Goal: Task Accomplishment & Management: Manage account settings

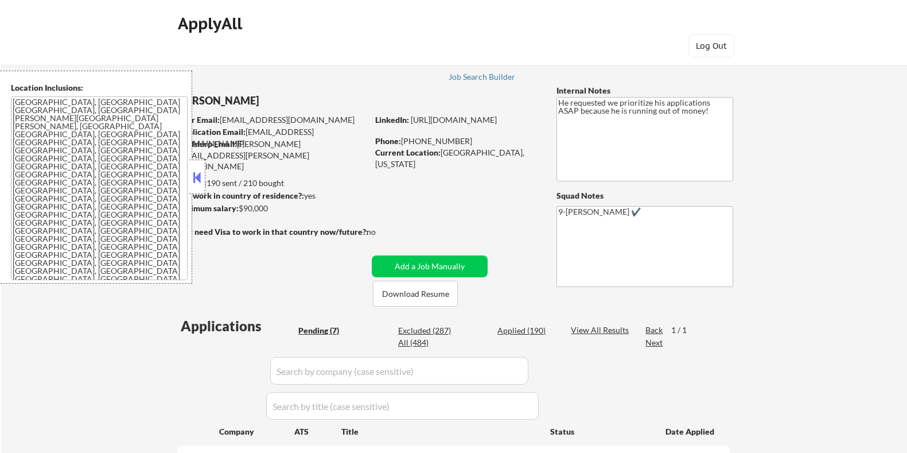
select select ""pending""
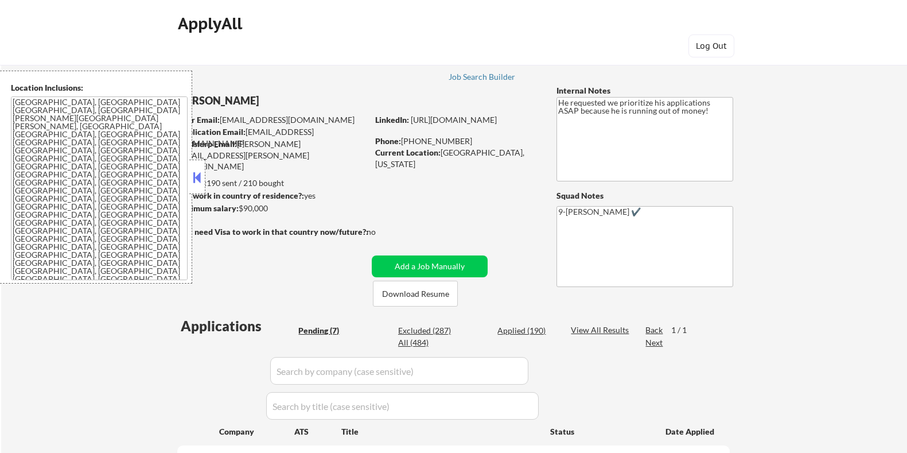
select select ""pending""
click at [198, 167] on div at bounding box center [197, 176] width 16 height 34
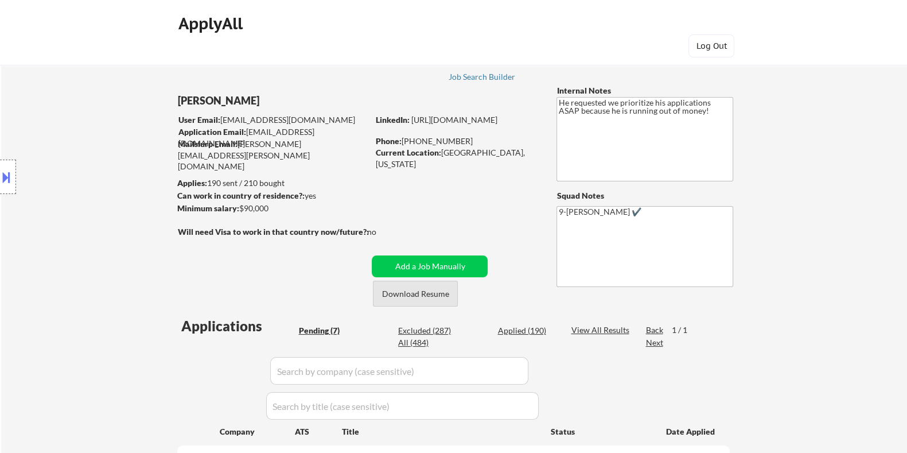
click at [402, 293] on button "Download Resume" at bounding box center [415, 293] width 85 height 26
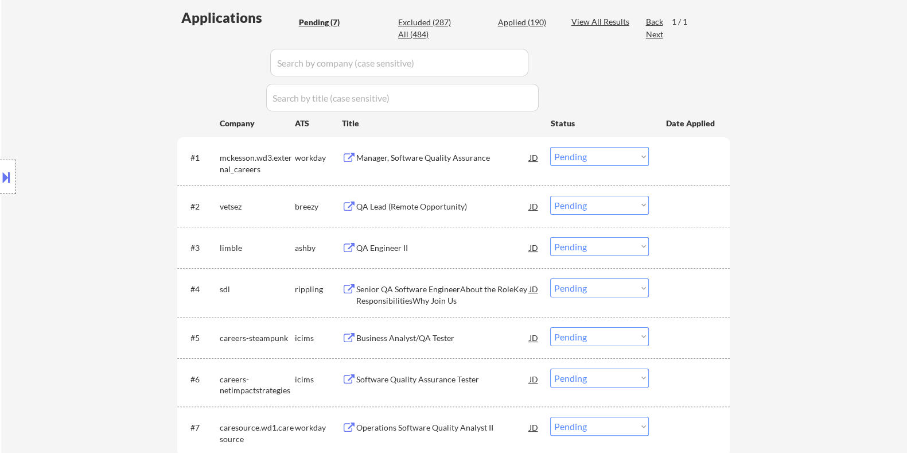
scroll to position [359, 0]
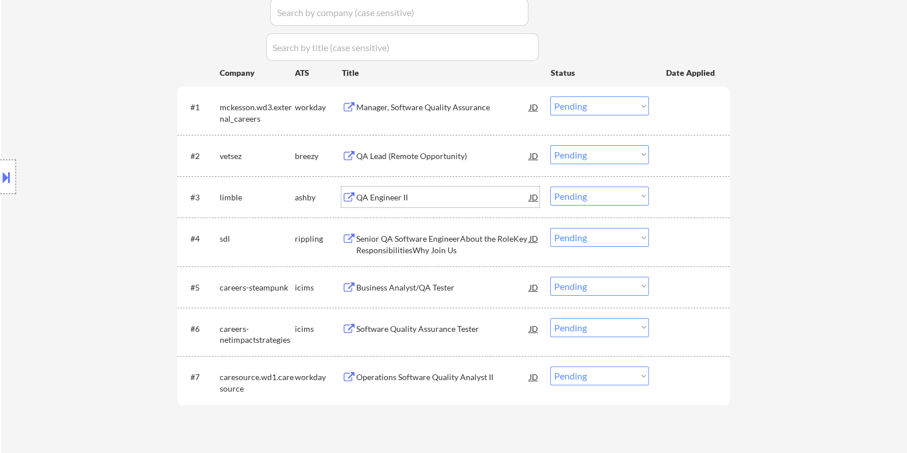
click at [373, 193] on div "QA Engineer II" at bounding box center [442, 197] width 173 height 11
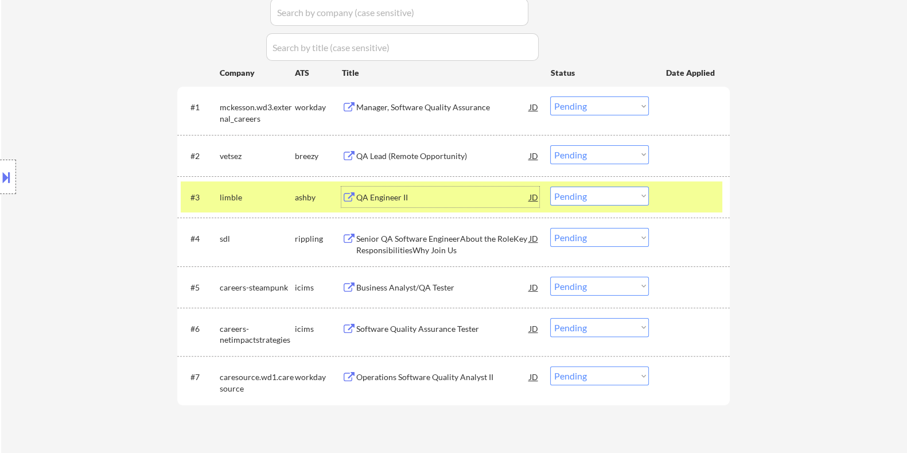
click at [638, 191] on select "Choose an option... Pending Applied Excluded (Questions) Excluded (Expired) Exc…" at bounding box center [599, 195] width 99 height 19
click at [550, 186] on select "Choose an option... Pending Applied Excluded (Questions) Excluded (Expired) Exc…" at bounding box center [599, 195] width 99 height 19
select select ""pending""
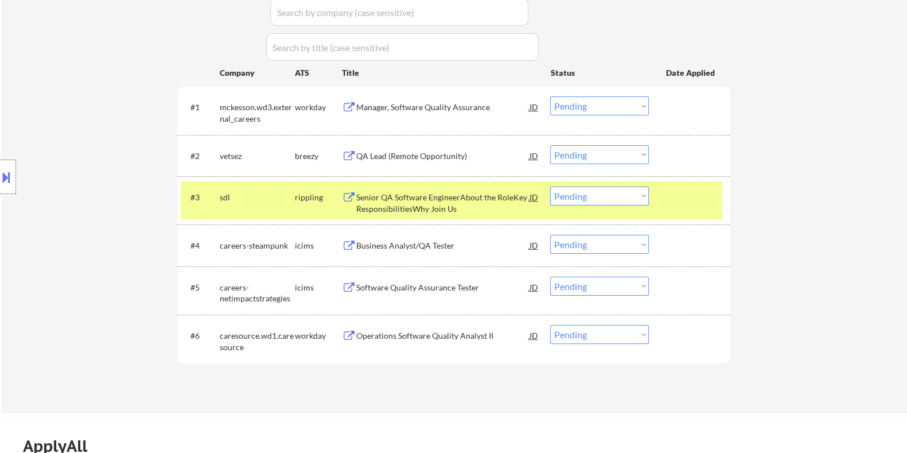
click at [387, 156] on div "QA Lead (Remote Opportunity)" at bounding box center [442, 155] width 173 height 11
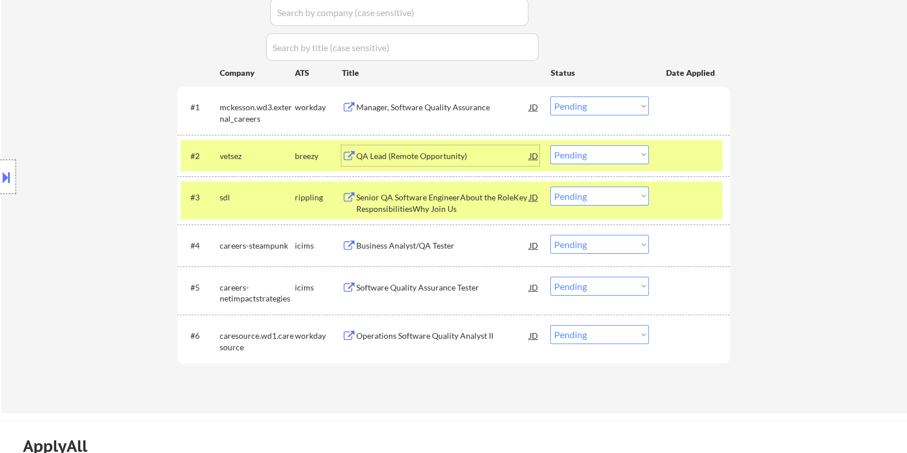
click at [608, 156] on select "Choose an option... Pending Applied Excluded (Questions) Excluded (Expired) Exc…" at bounding box center [599, 154] width 99 height 19
click at [550, 145] on select "Choose an option... Pending Applied Excluded (Questions) Excluded (Expired) Exc…" at bounding box center [599, 154] width 99 height 19
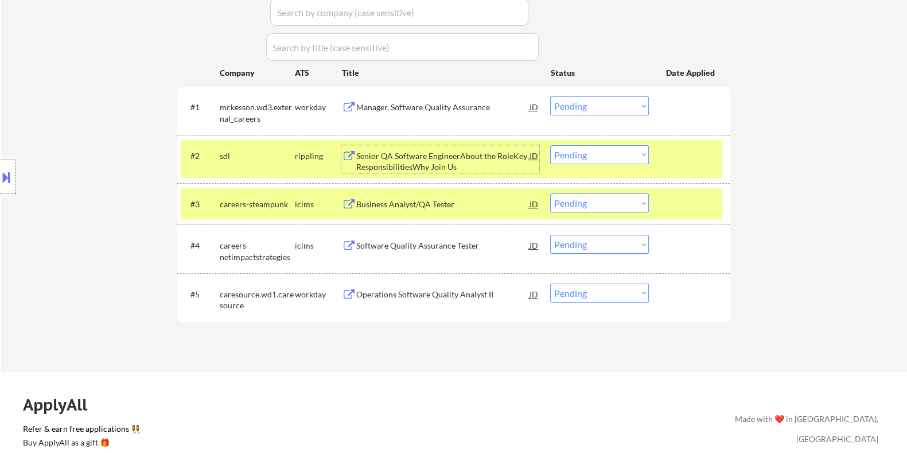
click at [450, 157] on div "Senior QA Software EngineerAbout the RoleKey ResponsibilitiesWhy Join Us" at bounding box center [442, 161] width 173 height 22
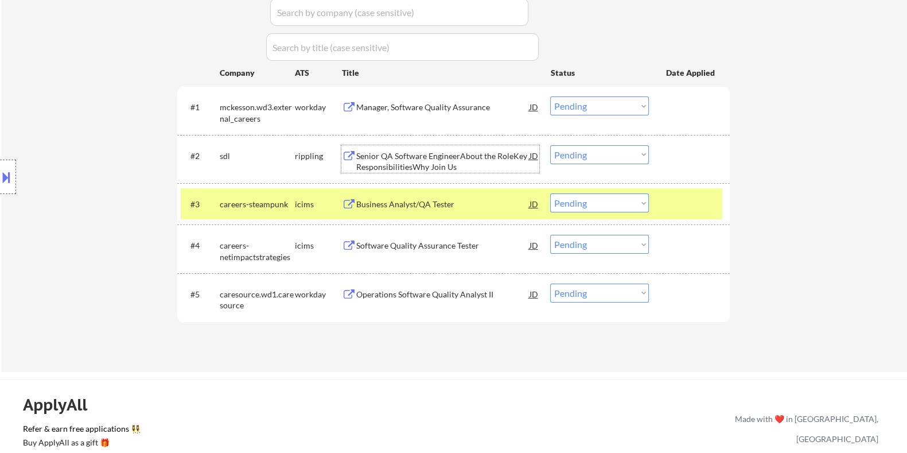
click at [634, 160] on select "Choose an option... Pending Applied Excluded (Questions) Excluded (Expired) Exc…" at bounding box center [599, 154] width 99 height 19
click at [550, 145] on select "Choose an option... Pending Applied Excluded (Questions) Excluded (Expired) Exc…" at bounding box center [599, 154] width 99 height 19
select select ""pending""
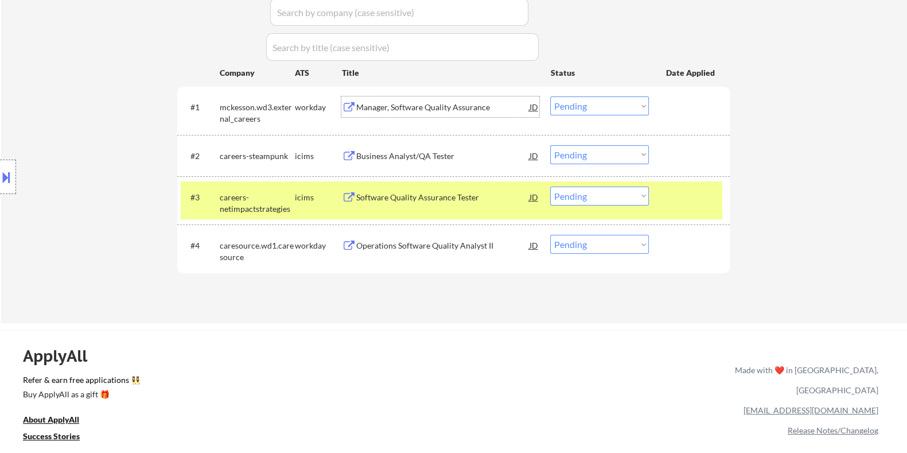
click at [480, 112] on div "Manager, Software Quality Assurance" at bounding box center [442, 107] width 173 height 11
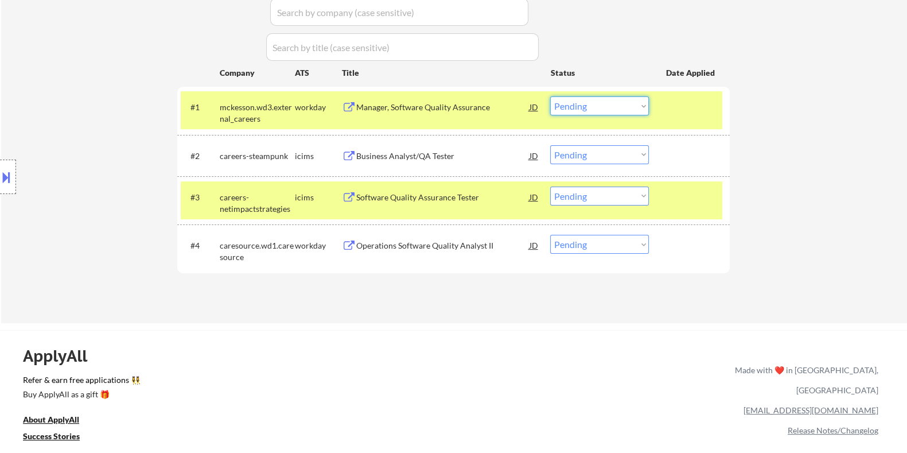
click at [628, 112] on select "Choose an option... Pending Applied Excluded (Questions) Excluded (Expired) Exc…" at bounding box center [599, 105] width 99 height 19
click at [550, 96] on select "Choose an option... Pending Applied Excluded (Questions) Excluded (Expired) Exc…" at bounding box center [599, 105] width 99 height 19
select select ""pending""
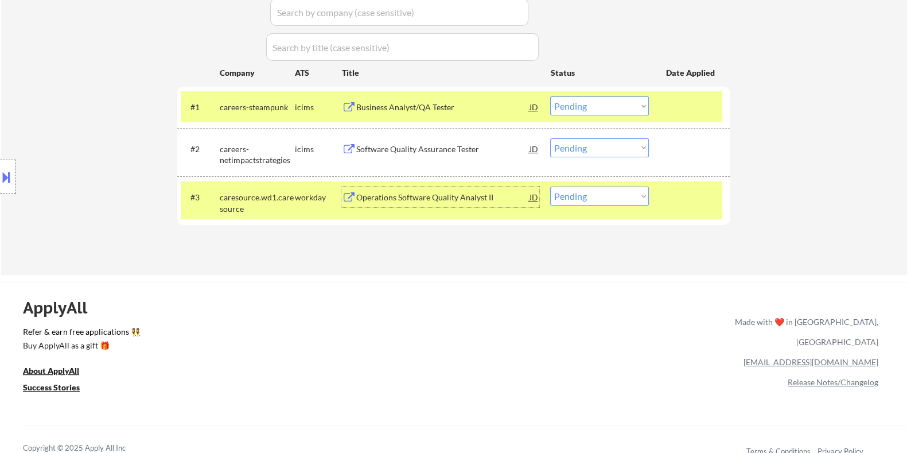
click at [418, 200] on div "Operations Software Quality Analyst II" at bounding box center [442, 197] width 173 height 11
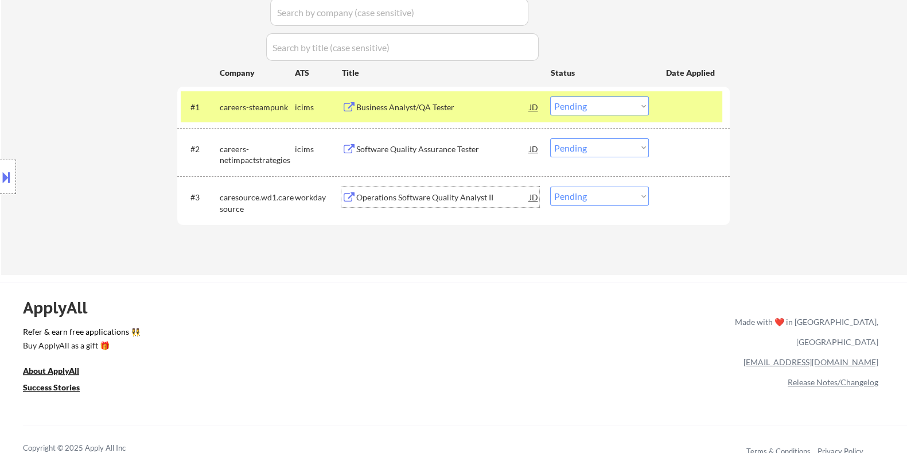
click at [585, 193] on select "Choose an option... Pending Applied Excluded (Questions) Excluded (Expired) Exc…" at bounding box center [599, 195] width 99 height 19
select select ""excluded__bad_match_""
click at [550, 186] on select "Choose an option... Pending Applied Excluded (Questions) Excluded (Expired) Exc…" at bounding box center [599, 195] width 99 height 19
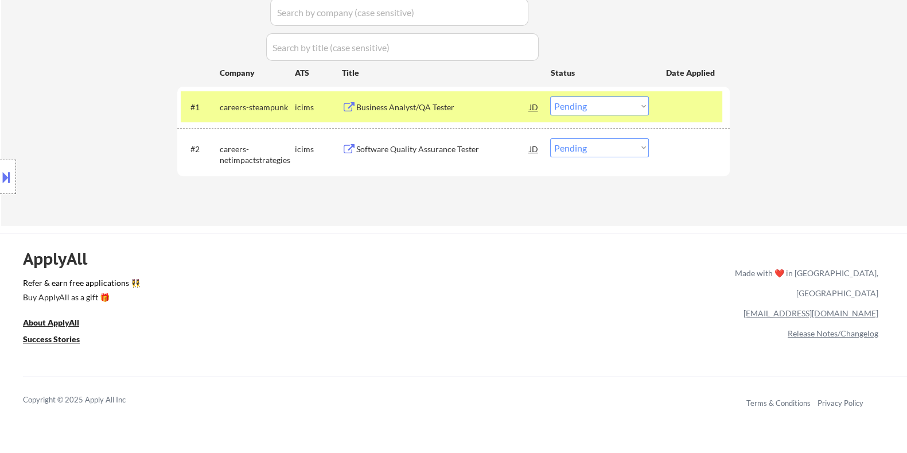
click at [392, 106] on div "Business Analyst/QA Tester" at bounding box center [442, 107] width 173 height 11
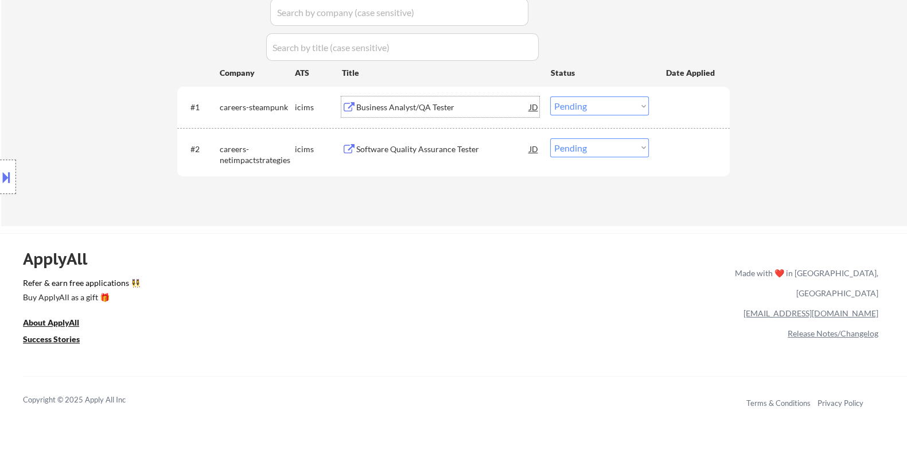
click at [370, 110] on div "Business Analyst/QA Tester" at bounding box center [442, 107] width 173 height 11
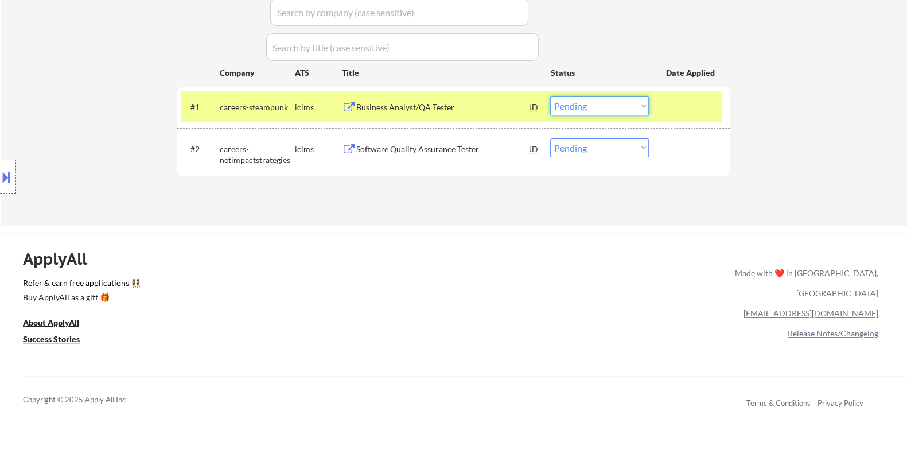
click at [625, 103] on select "Choose an option... Pending Applied Excluded (Questions) Excluded (Expired) Exc…" at bounding box center [599, 105] width 99 height 19
click at [550, 96] on select "Choose an option... Pending Applied Excluded (Questions) Excluded (Expired) Exc…" at bounding box center [599, 105] width 99 height 19
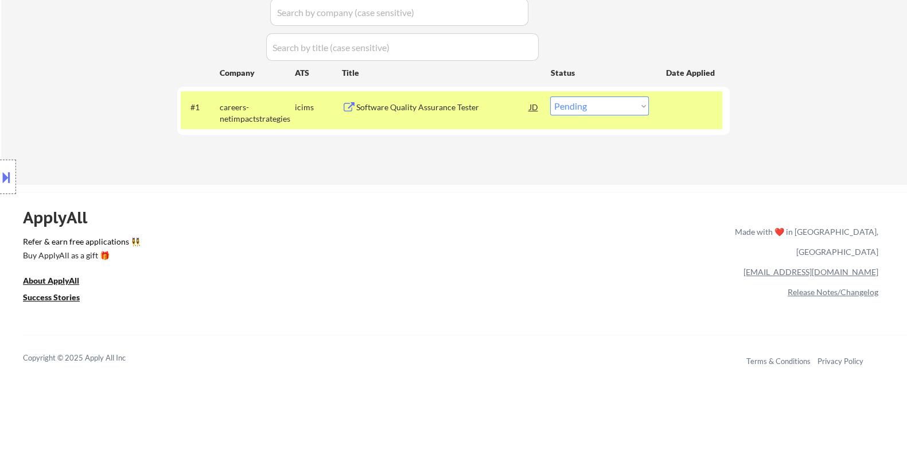
click at [470, 107] on div "Software Quality Assurance Tester" at bounding box center [442, 107] width 173 height 11
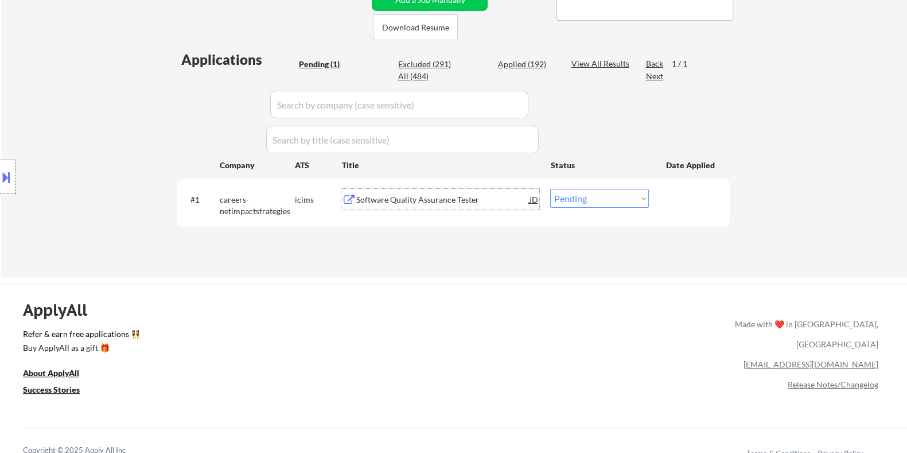
scroll to position [215, 0]
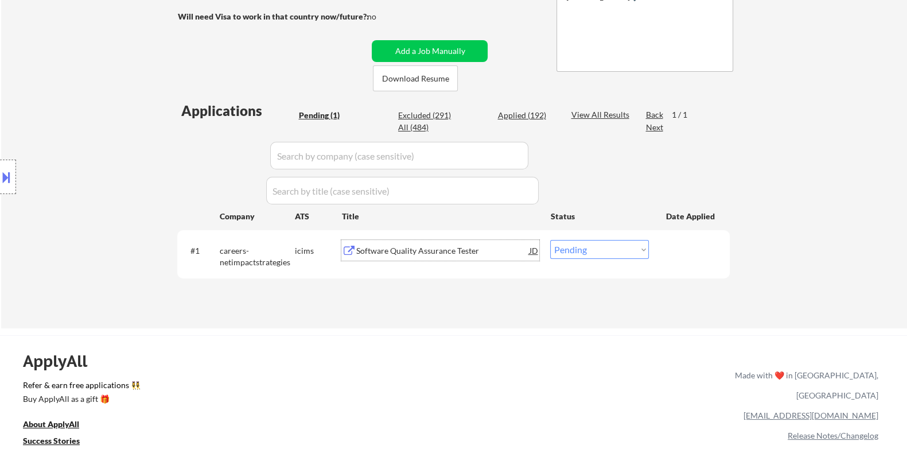
click at [601, 254] on select "Choose an option... Pending Applied Excluded (Questions) Excluded (Expired) Exc…" at bounding box center [599, 249] width 99 height 19
select select ""excluded""
click at [550, 240] on select "Choose an option... Pending Applied Excluded (Questions) Excluded (Expired) Exc…" at bounding box center [599, 249] width 99 height 19
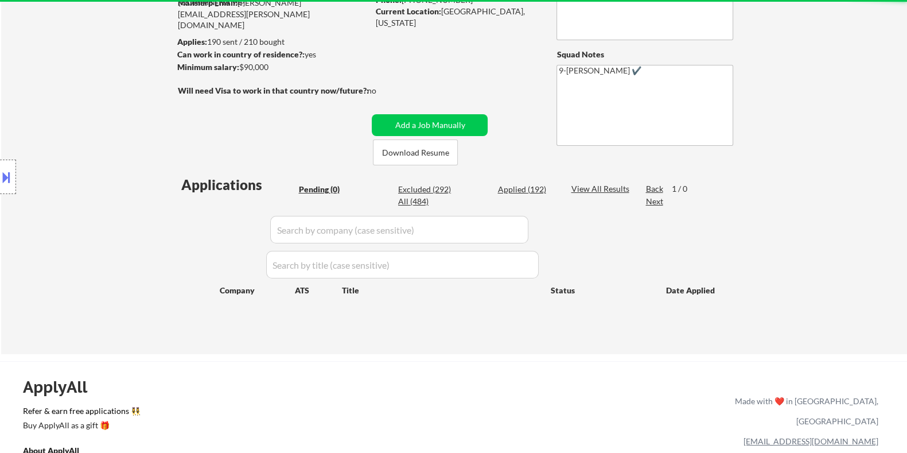
scroll to position [71, 0]
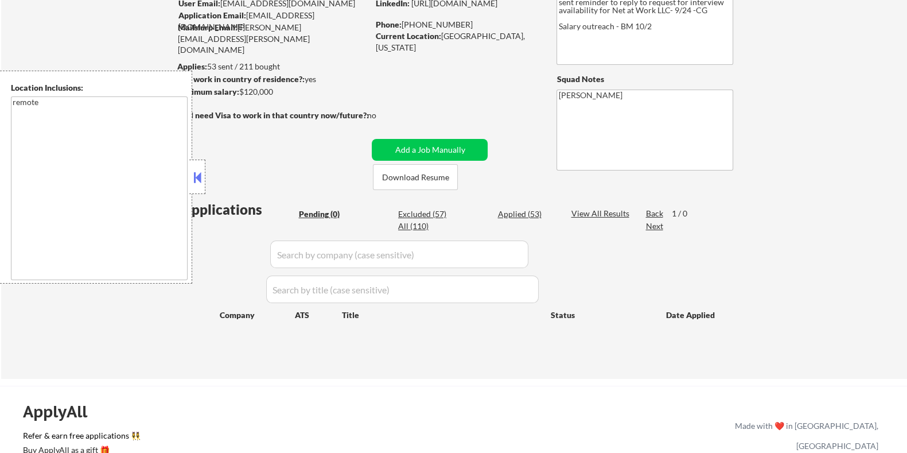
scroll to position [71, 0]
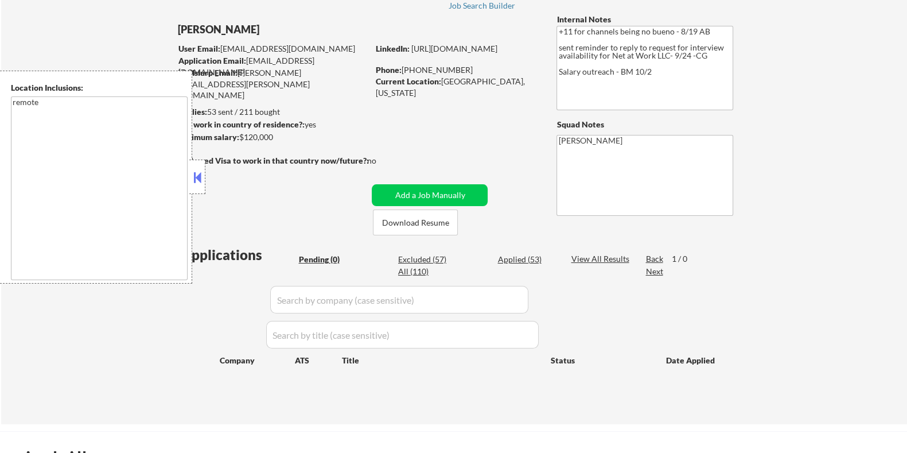
click at [527, 255] on div "Applied (53)" at bounding box center [525, 259] width 57 height 11
select select ""applied""
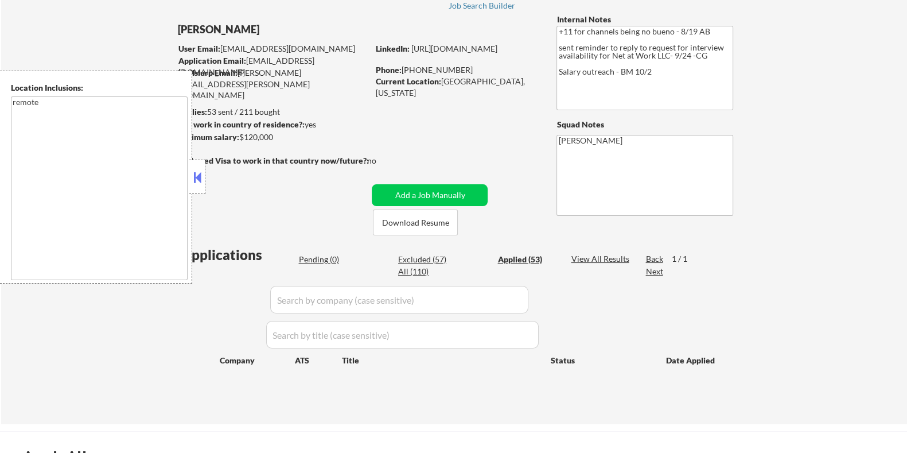
select select ""applied""
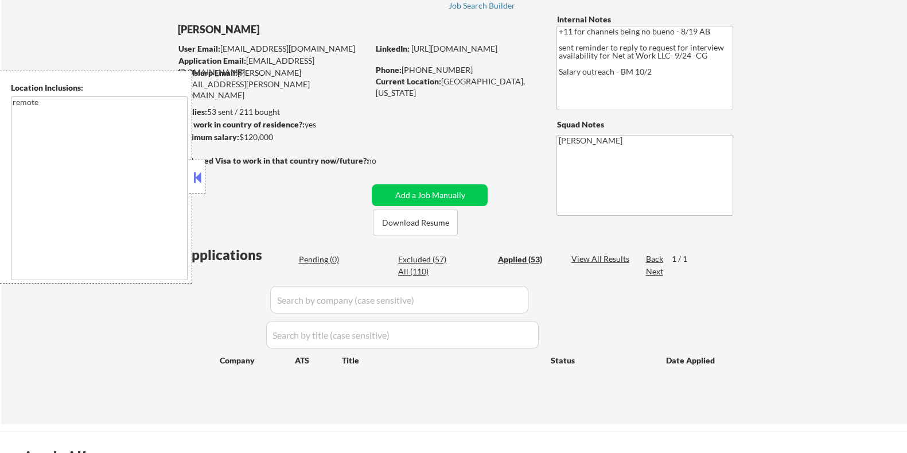
select select ""applied""
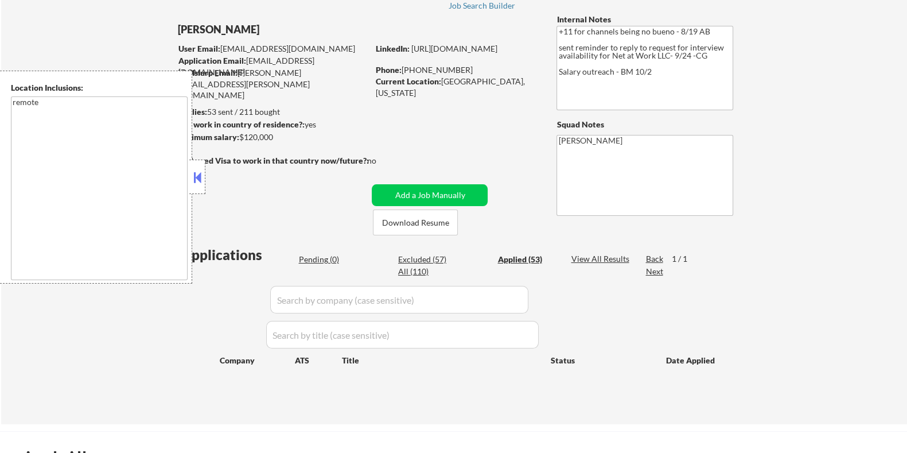
select select ""applied""
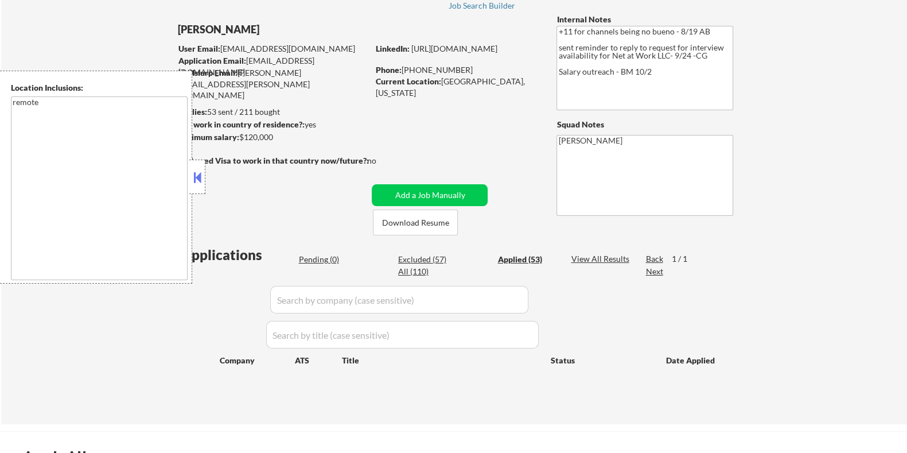
select select ""applied""
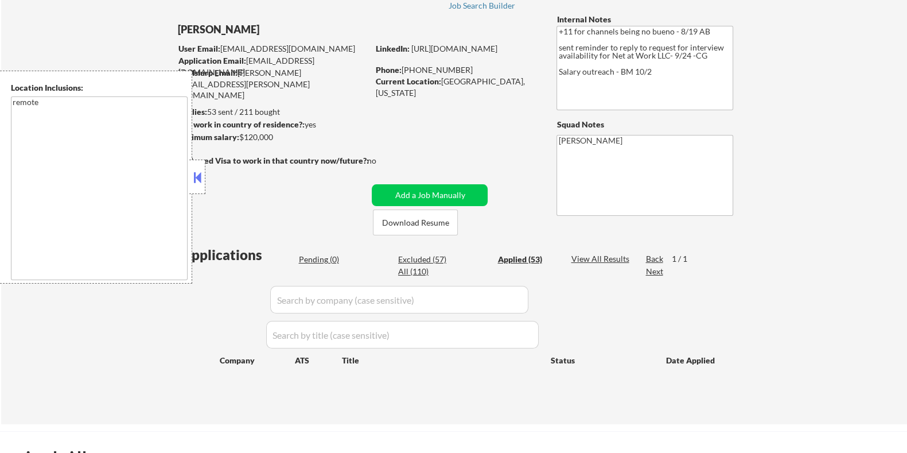
select select ""applied""
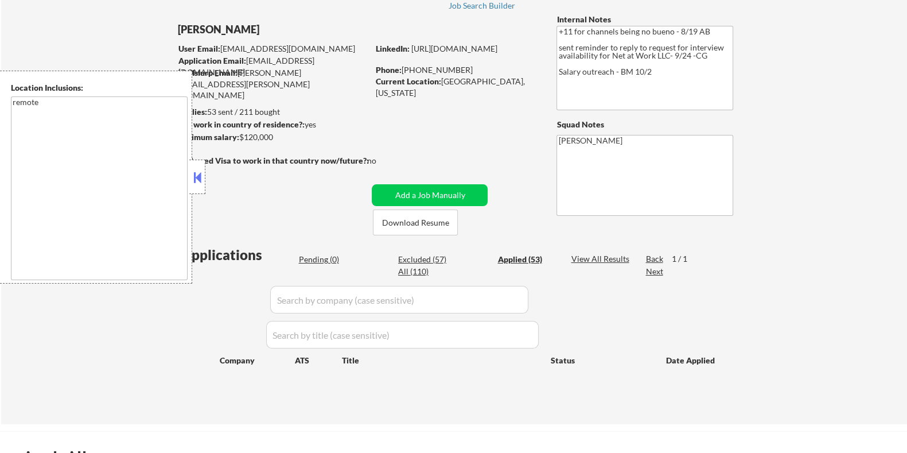
select select ""applied""
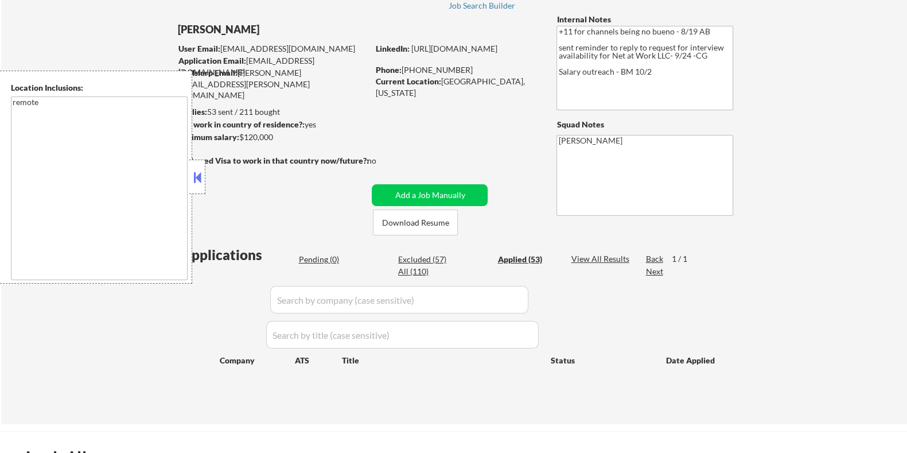
select select ""applied""
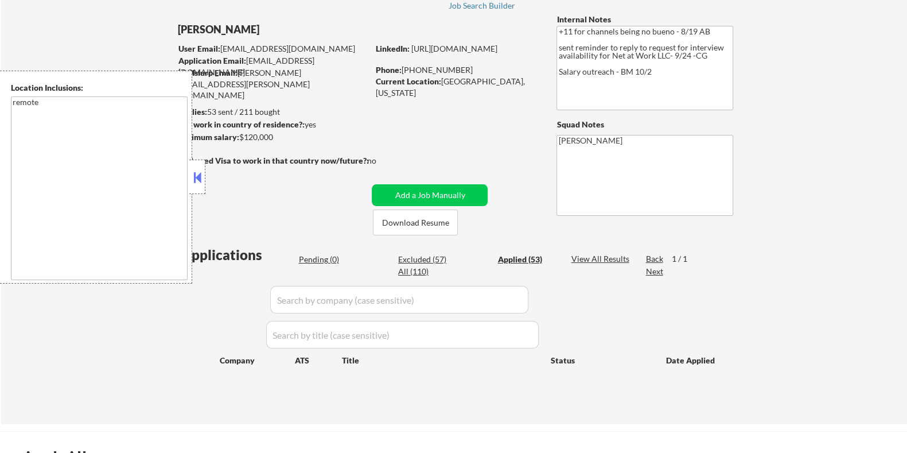
select select ""applied""
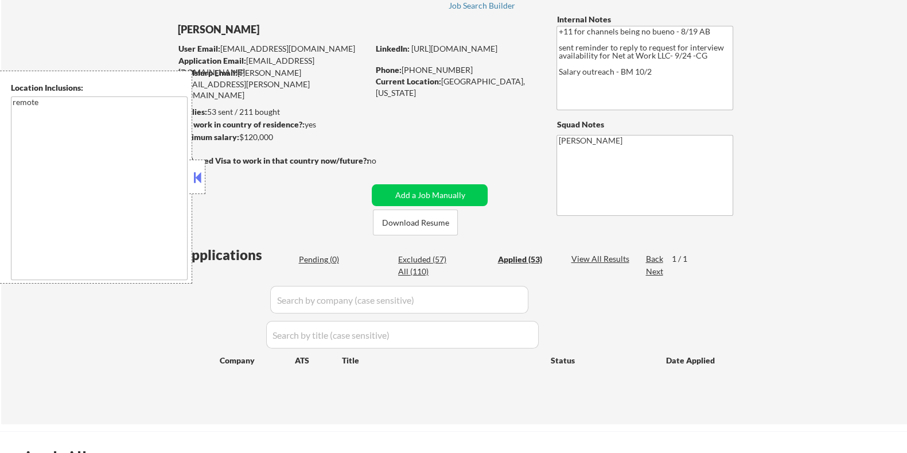
select select ""applied""
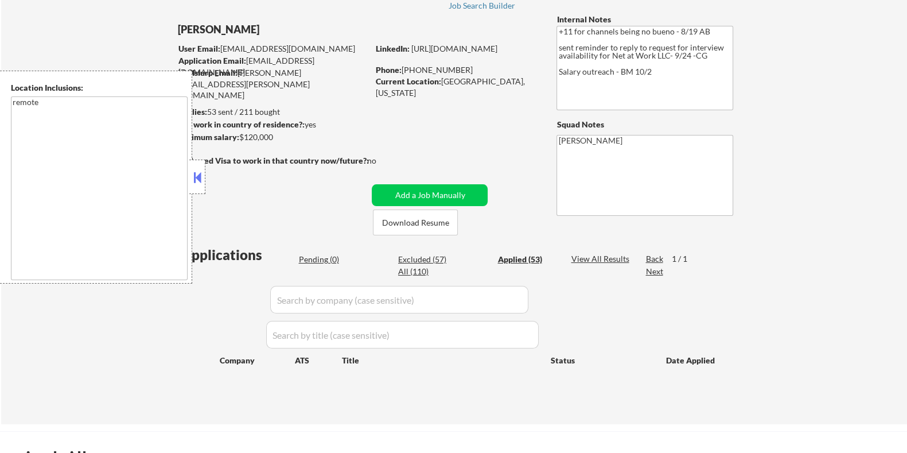
select select ""applied""
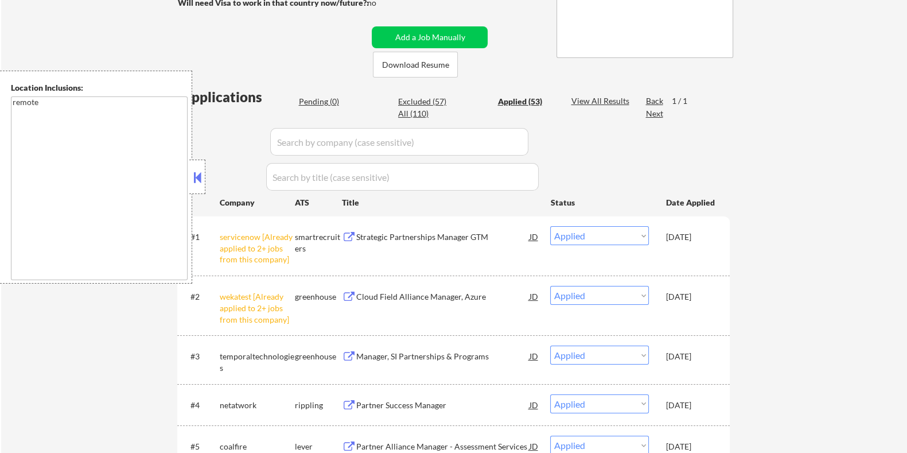
scroll to position [143, 0]
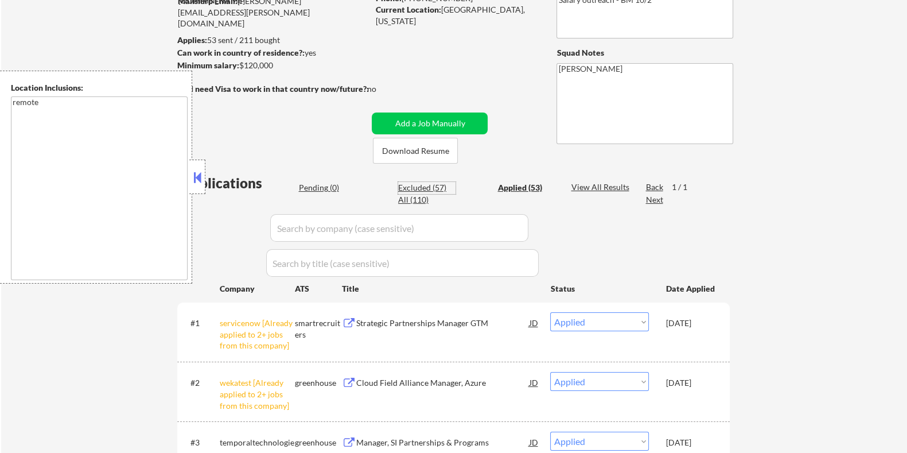
click at [408, 182] on div "Excluded (57)" at bounding box center [426, 187] width 57 height 11
select select ""excluded__location_""
select select ""excluded""
select select ""excluded__expired_""
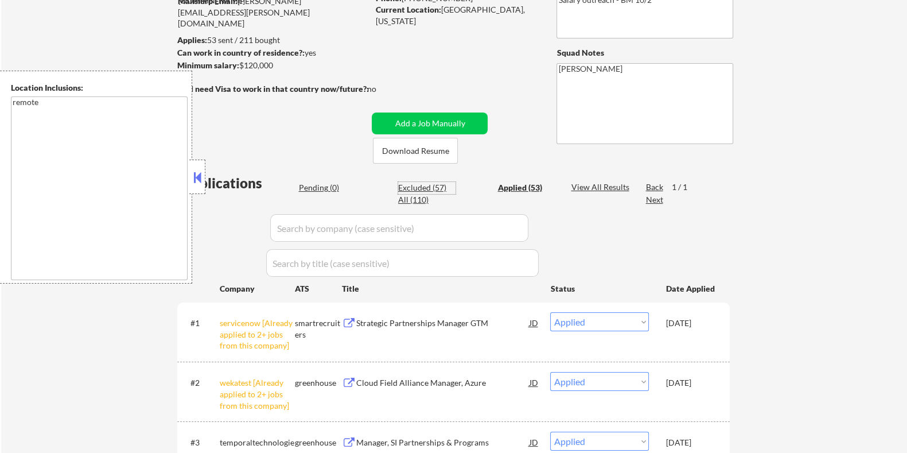
select select ""excluded__expired_""
select select ""excluded__bad_match_""
select select ""excluded__expired_""
select select ""excluded__bad_match_""
select select ""excluded__expired_""
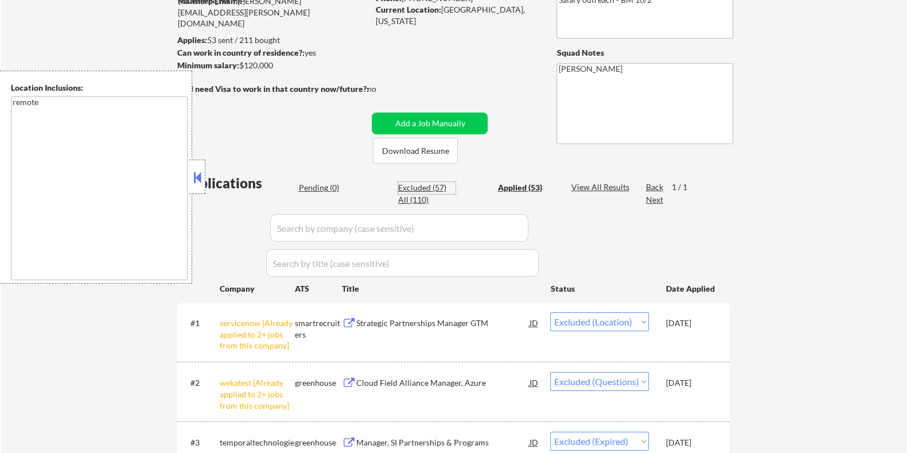
select select ""excluded__bad_match_""
select select ""excluded__expired_""
select select ""excluded__bad_match_""
select select ""excluded""
select select ""excluded__expired_""
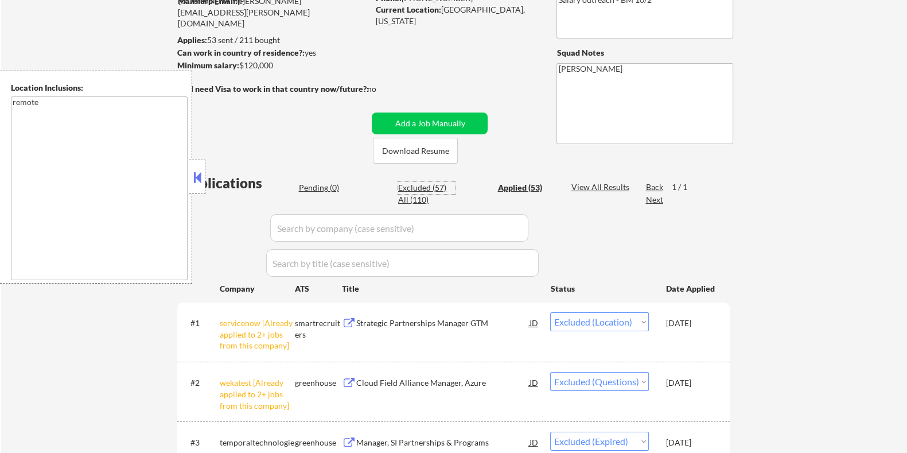
select select ""excluded__expired_""
select select ""excluded__bad_match_""
select select ""excluded__expired_""
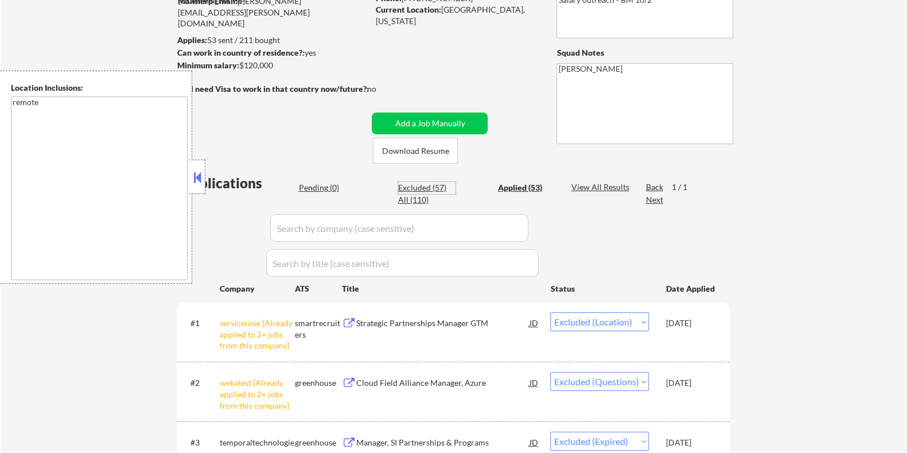
select select ""excluded__expired_""
select select ""excluded""
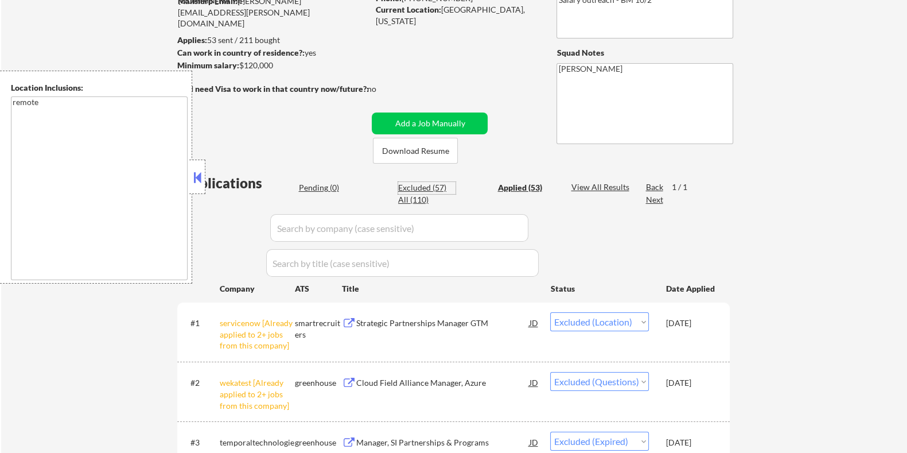
select select ""excluded__location_""
select select ""excluded__salary_""
select select ""excluded__expired_""
select select ""excluded__other_""
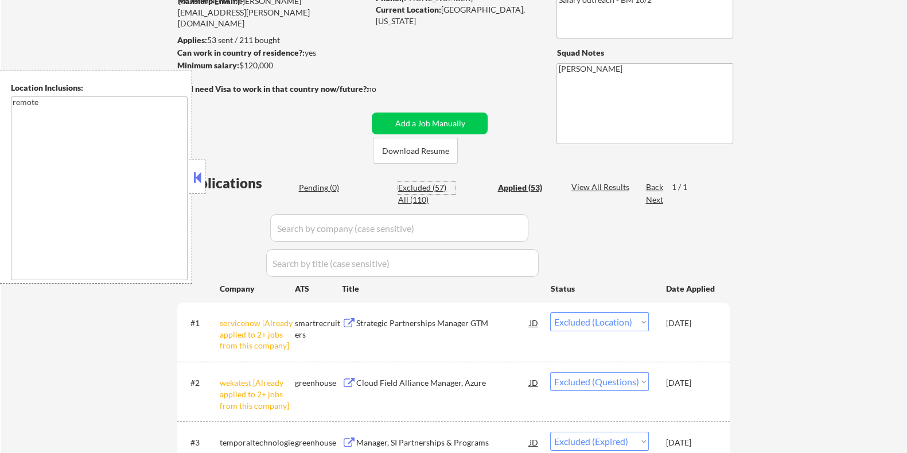
select select ""excluded__expired_""
select select ""excluded__bad_match_""
select select ""excluded__expired_""
select select ""excluded""
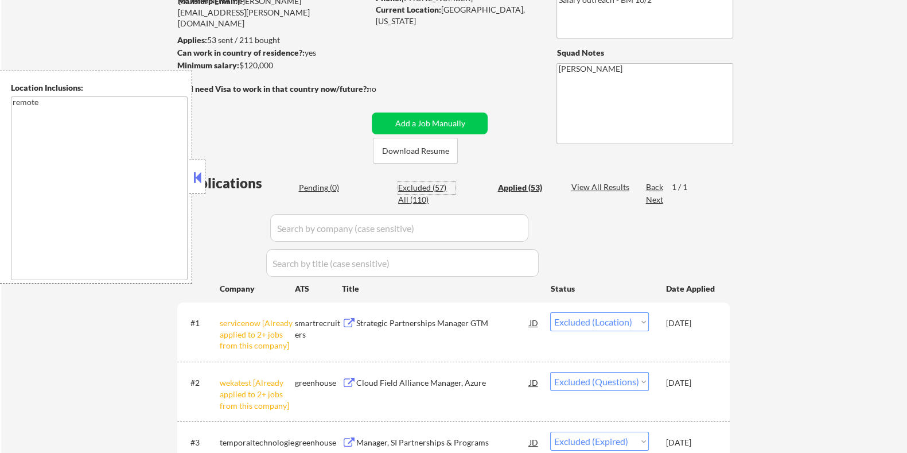
select select ""excluded__bad_match_""
select select ""excluded""
select select ""excluded__bad_match_""
select select ""excluded__location_""
select select ""excluded""
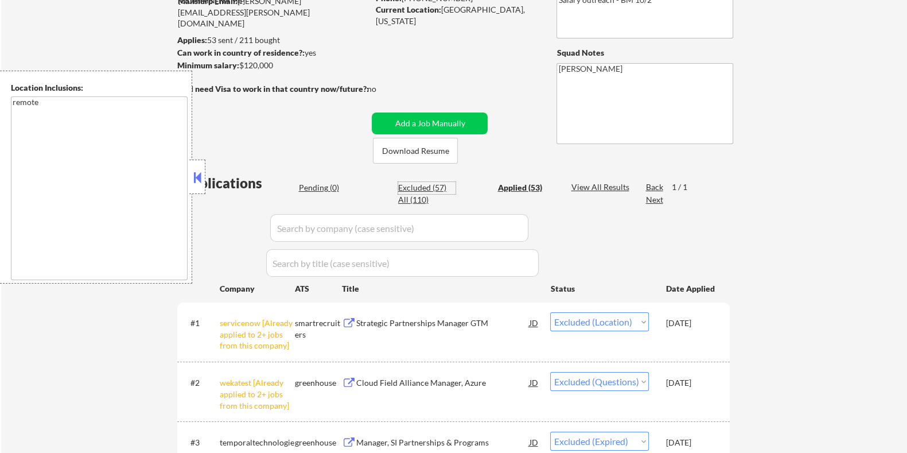
select select ""excluded__expired_""
select select ""excluded__bad_match_""
select select ""excluded__expired_""
select select ""excluded__location_""
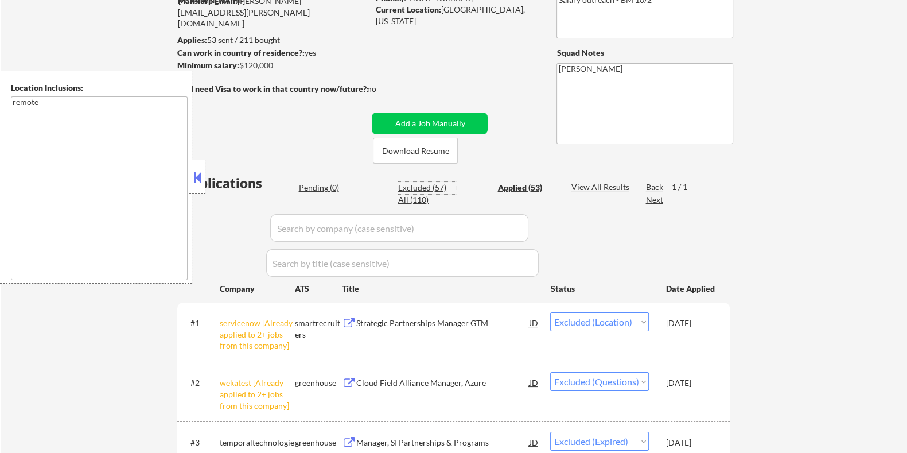
select select ""excluded__bad_match_""
select select ""excluded__location_""
select select ""excluded__bad_match_""
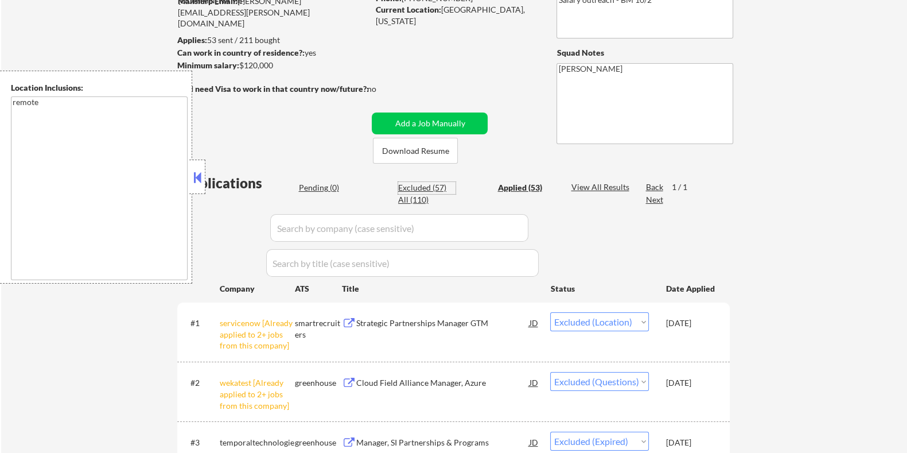
select select ""excluded__location_""
select select ""excluded__bad_match_""
select select ""excluded""
select select ""excluded__salary_""
select select ""excluded""
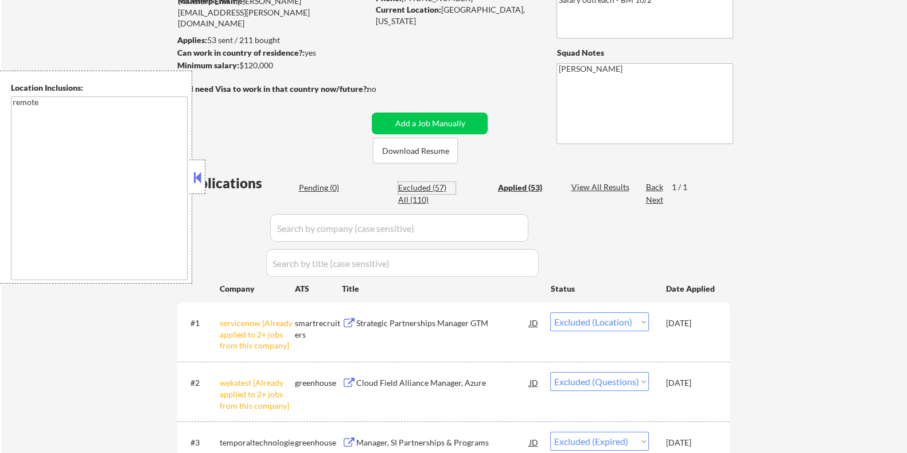
select select ""excluded__bad_match_""
select select ""excluded__expired_""
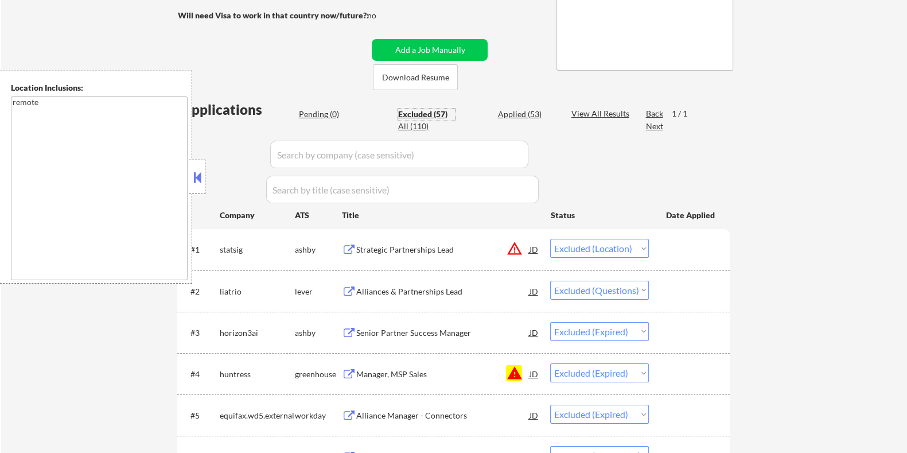
scroll to position [215, 0]
click at [508, 113] on div "Applied (53)" at bounding box center [525, 115] width 57 height 11
select select ""applied""
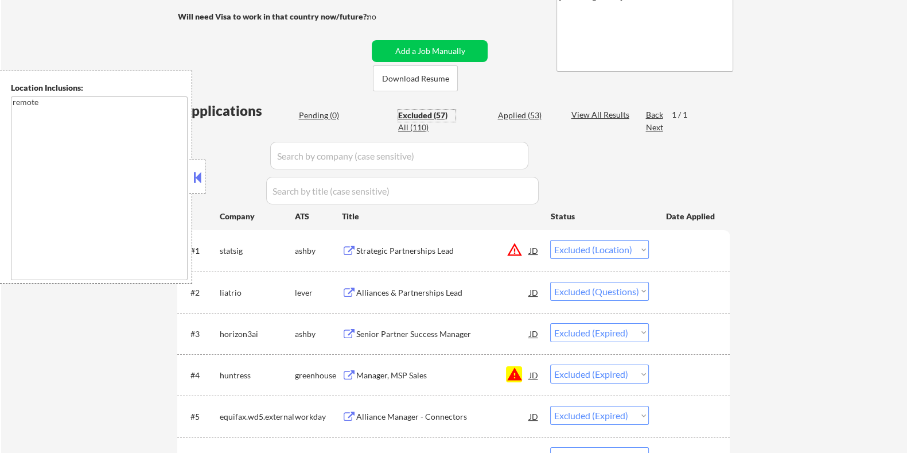
select select ""applied""
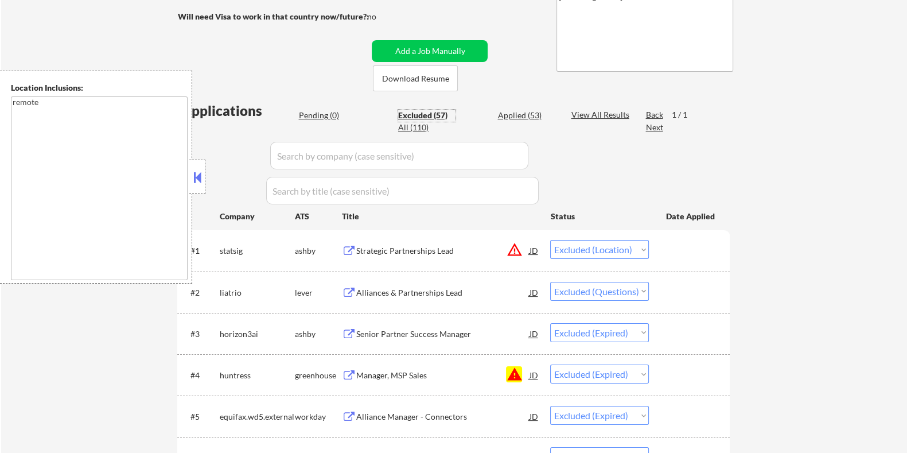
select select ""applied""
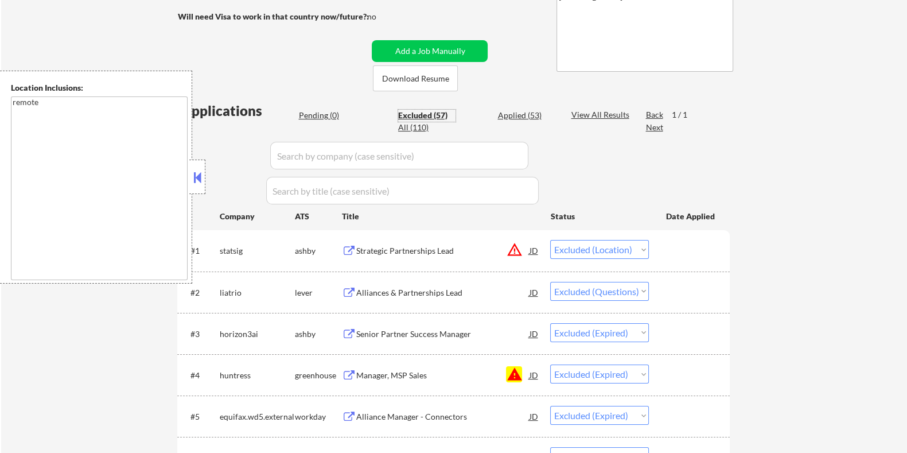
select select ""applied""
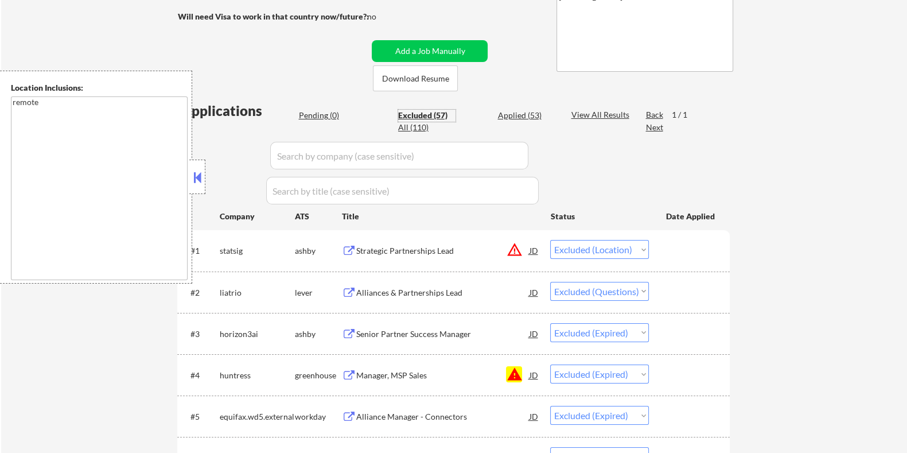
select select ""applied""
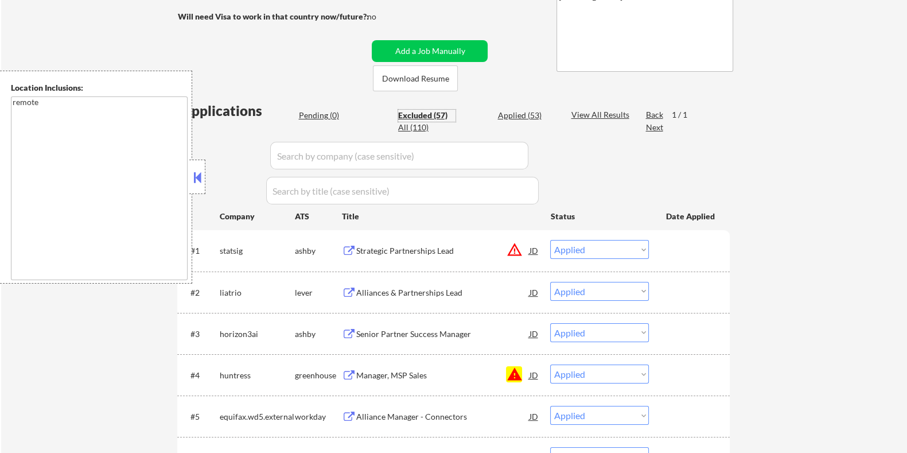
select select ""applied""
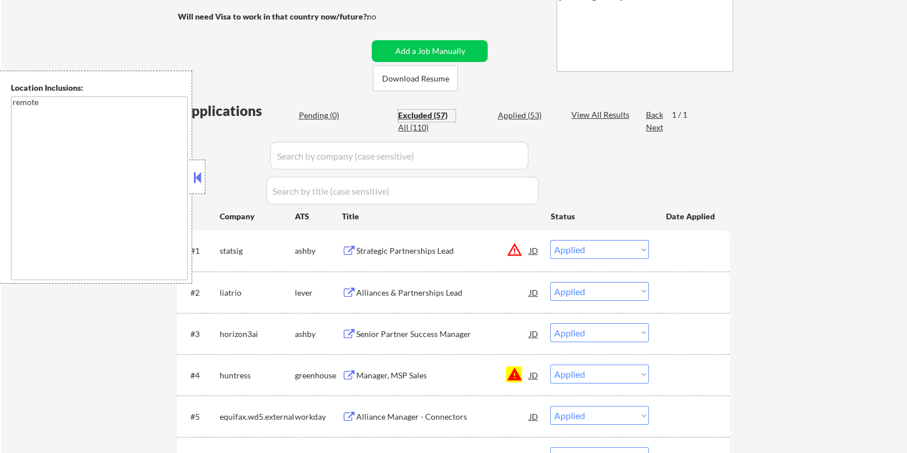
select select ""applied""
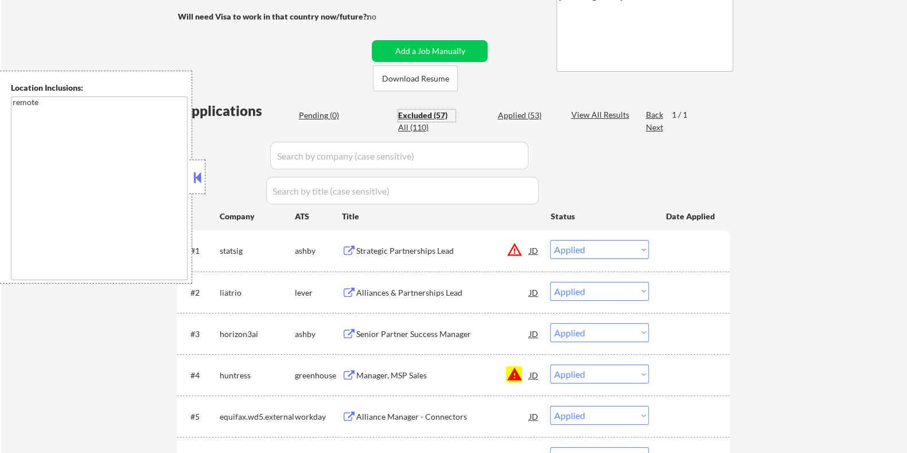
select select ""applied""
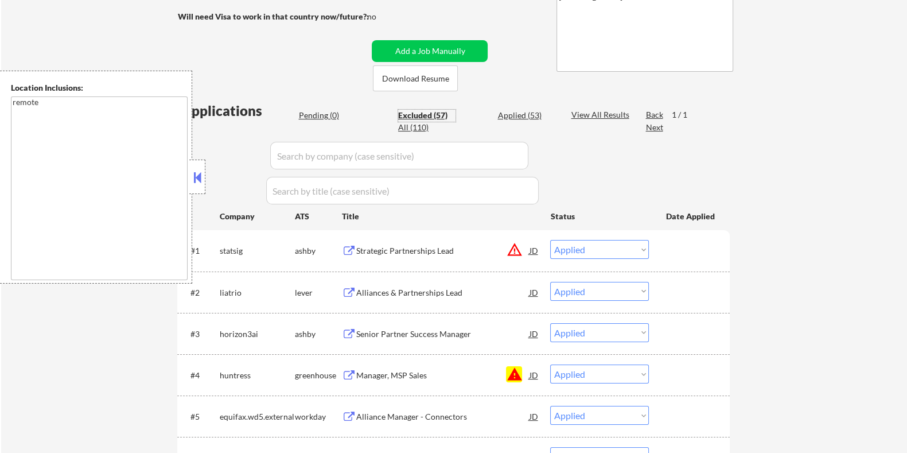
select select ""applied""
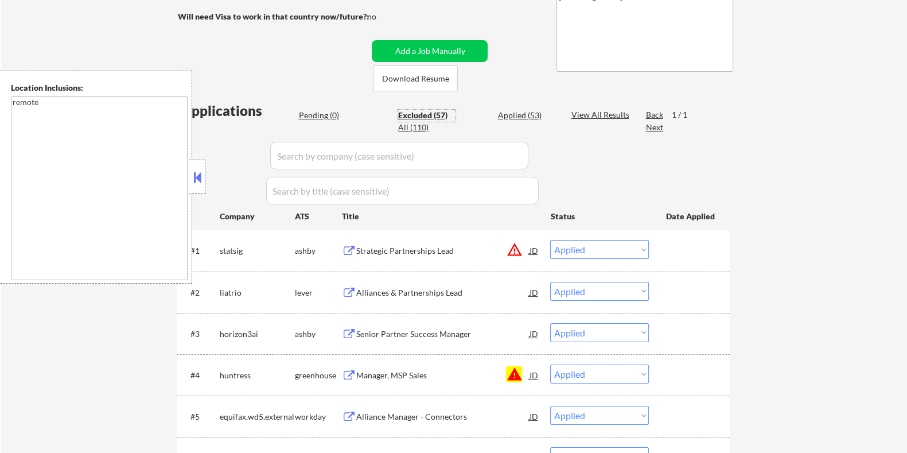
select select ""applied""
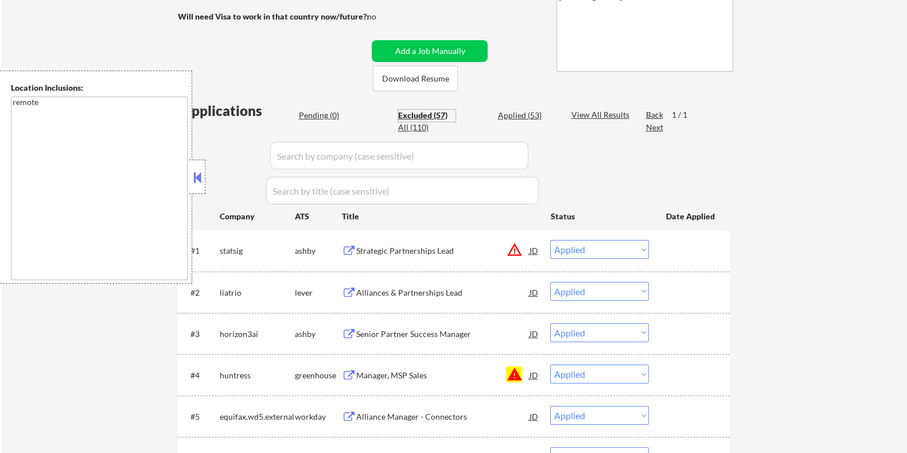
select select ""applied""
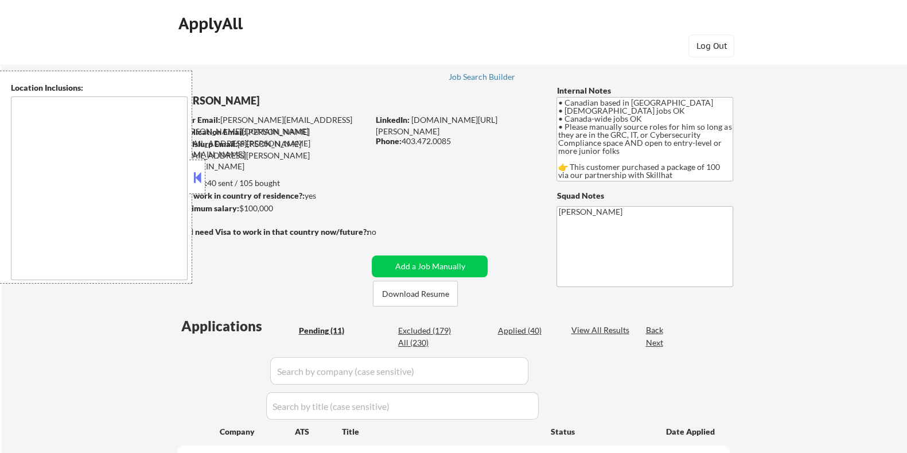
type textarea "country:[GEOGRAPHIC_DATA]"
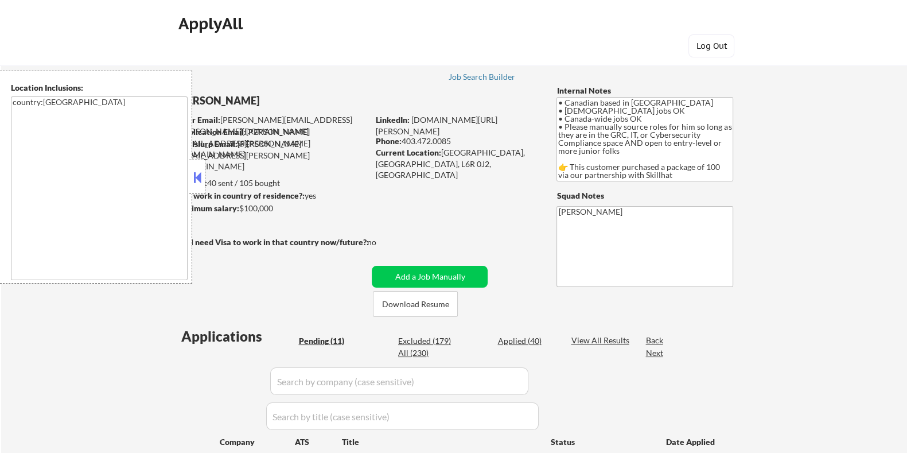
select select ""pending""
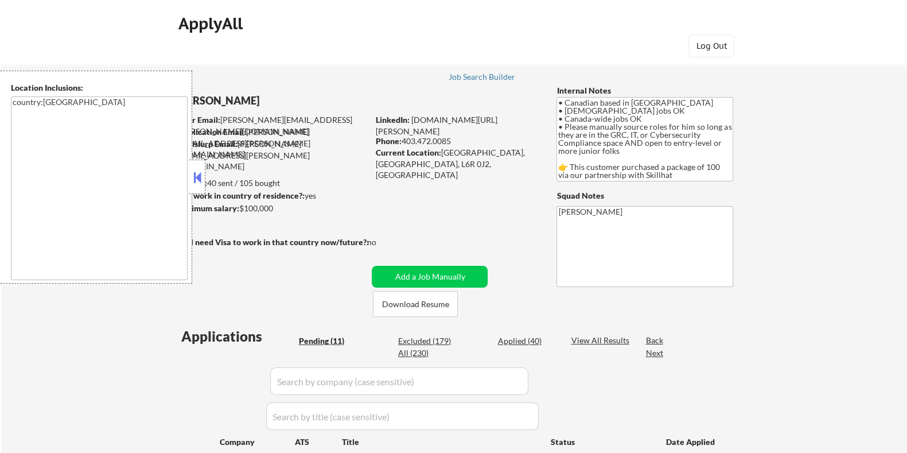
select select ""pending""
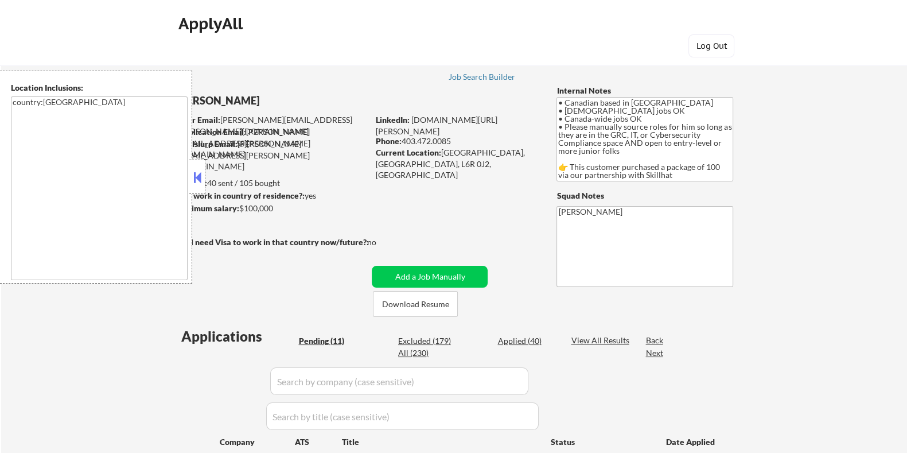
select select ""pending""
click at [424, 306] on button "Download Resume" at bounding box center [415, 304] width 85 height 26
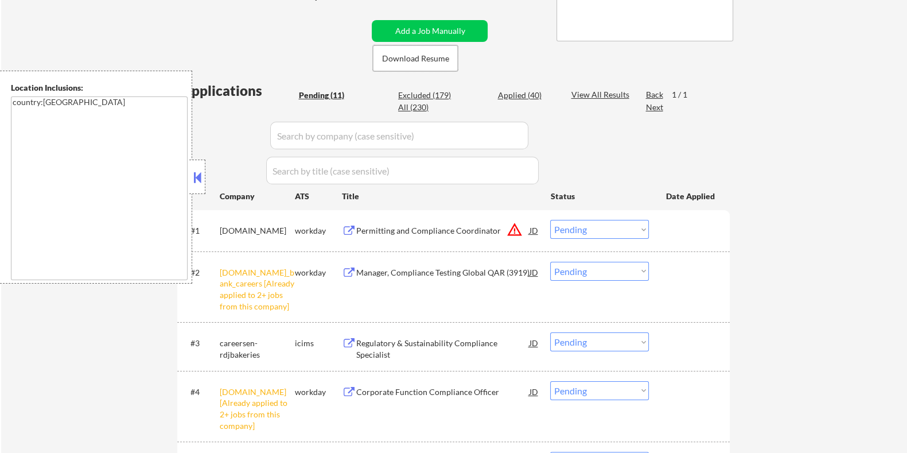
scroll to position [359, 0]
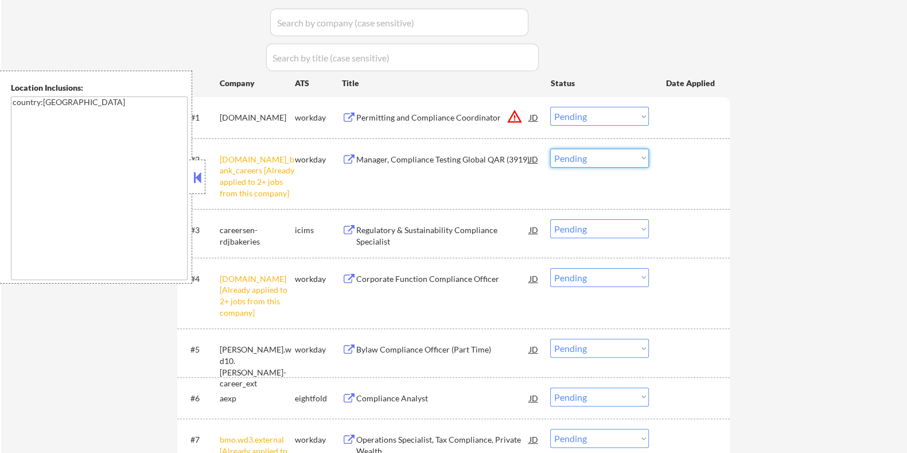
click at [638, 160] on select "Choose an option... Pending Applied Excluded (Questions) Excluded (Expired) Exc…" at bounding box center [599, 158] width 99 height 19
click at [550, 149] on select "Choose an option... Pending Applied Excluded (Questions) Excluded (Expired) Exc…" at bounding box center [599, 158] width 99 height 19
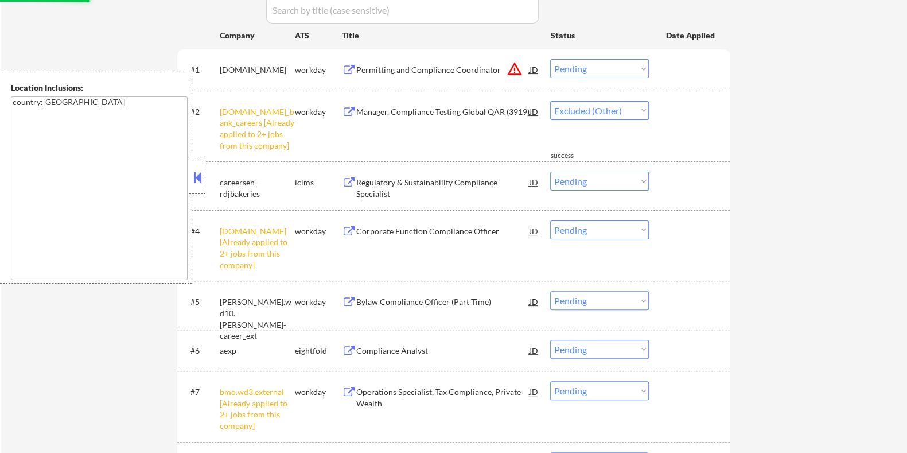
select select ""pending""
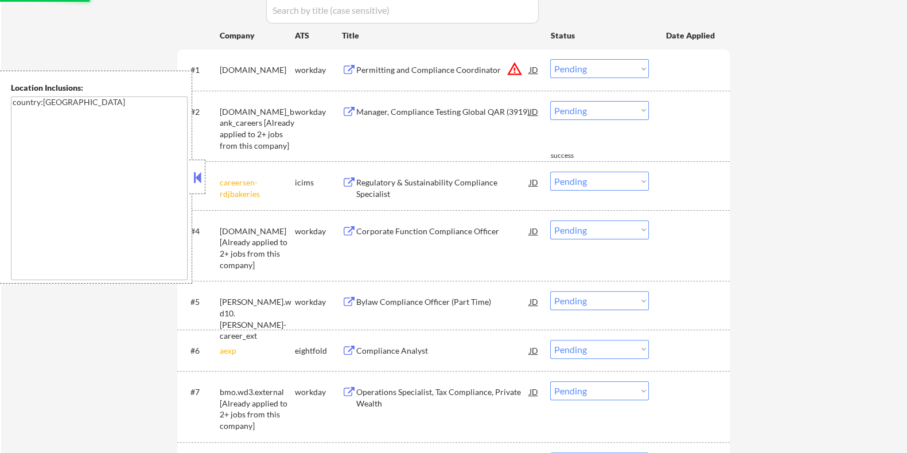
scroll to position [430, 0]
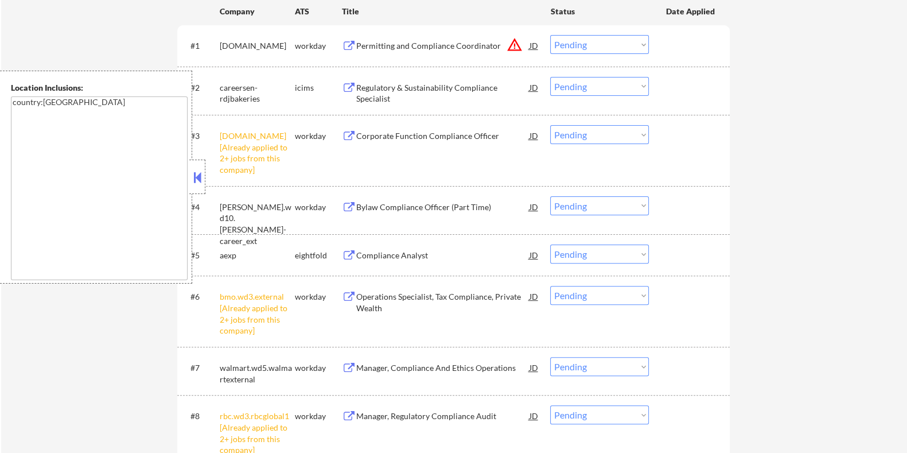
click at [625, 136] on select "Choose an option... Pending Applied Excluded (Questions) Excluded (Expired) Exc…" at bounding box center [599, 134] width 99 height 19
click at [550, 125] on select "Choose an option... Pending Applied Excluded (Questions) Excluded (Expired) Exc…" at bounding box center [599, 134] width 99 height 19
select select ""pending""
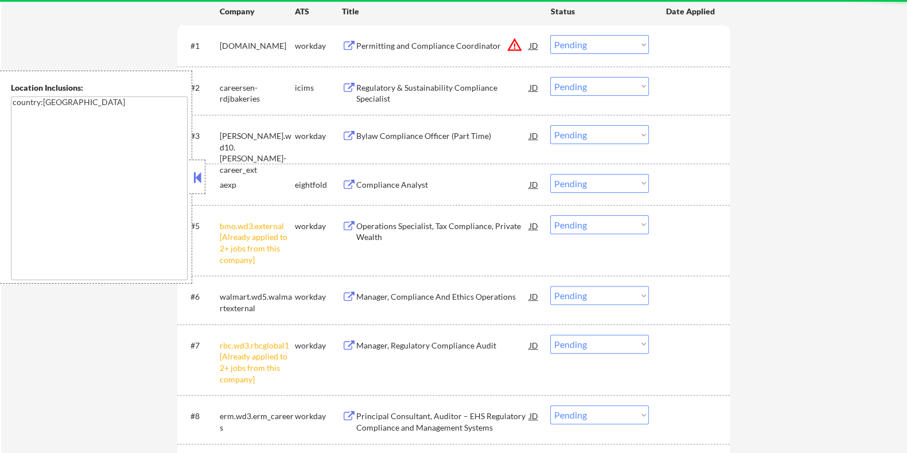
click at [617, 225] on select "Choose an option... Pending Applied Excluded (Questions) Excluded (Expired) Exc…" at bounding box center [599, 224] width 99 height 19
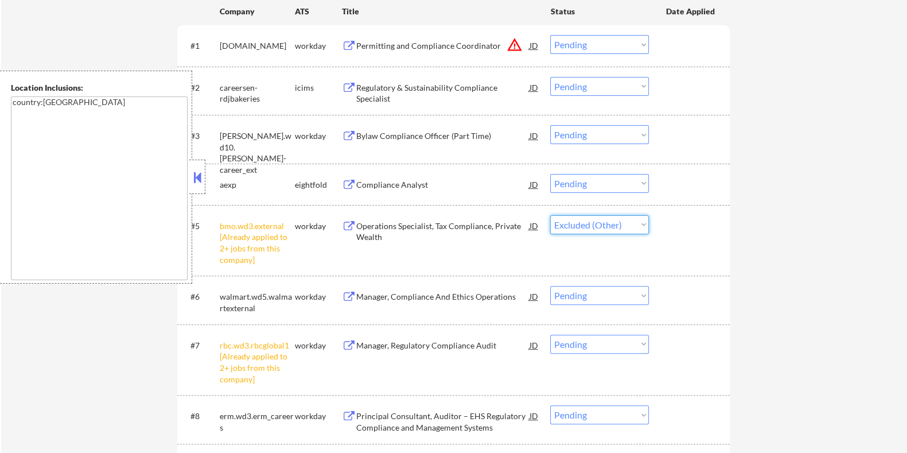
click at [550, 215] on select "Choose an option... Pending Applied Excluded (Questions) Excluded (Expired) Exc…" at bounding box center [599, 224] width 99 height 19
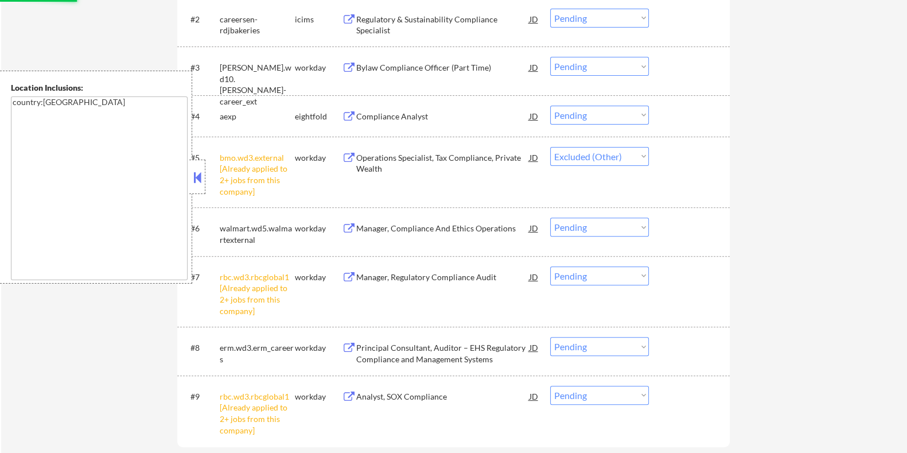
scroll to position [501, 0]
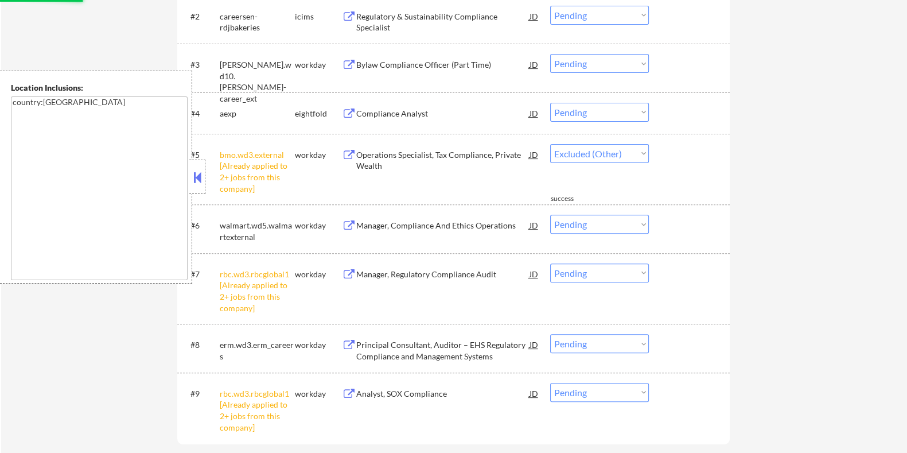
select select ""pending""
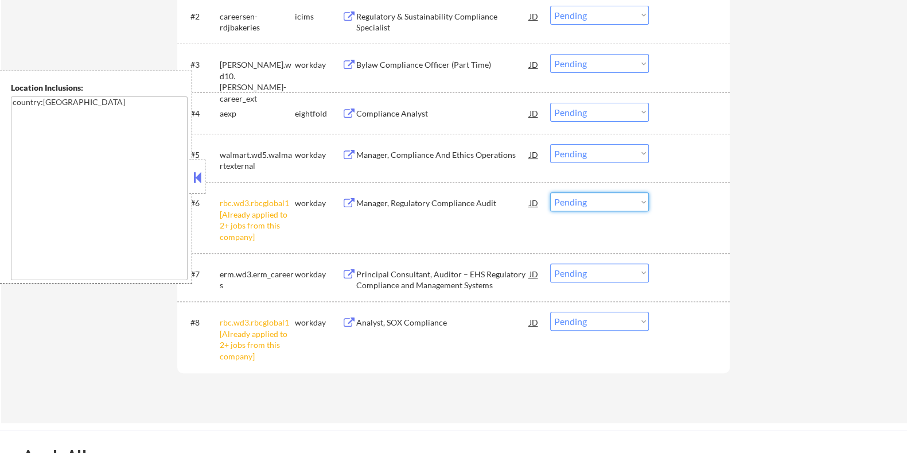
click at [611, 203] on select "Choose an option... Pending Applied Excluded (Questions) Excluded (Expired) Exc…" at bounding box center [599, 201] width 99 height 19
click at [550, 192] on select "Choose an option... Pending Applied Excluded (Questions) Excluded (Expired) Exc…" at bounding box center [599, 201] width 99 height 19
select select ""pending""
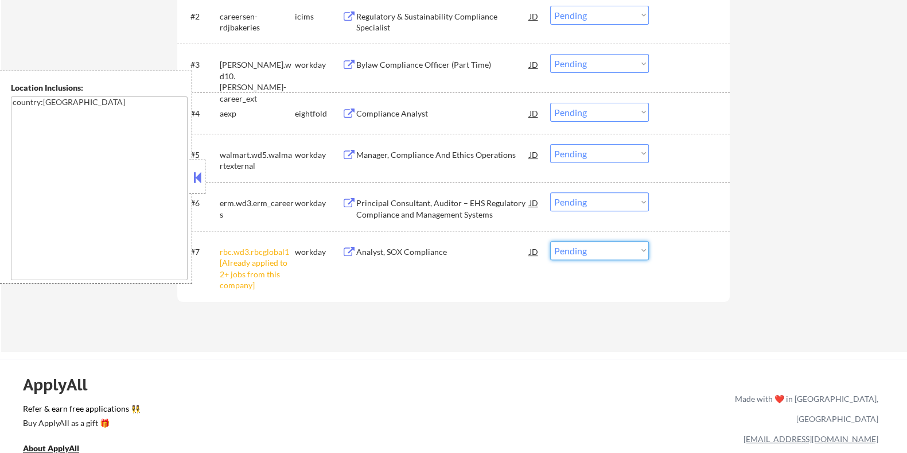
click at [591, 254] on select "Choose an option... Pending Applied Excluded (Questions) Excluded (Expired) Exc…" at bounding box center [599, 250] width 99 height 19
select select ""excluded__other_""
click at [550, 241] on select "Choose an option... Pending Applied Excluded (Questions) Excluded (Expired) Exc…" at bounding box center [599, 250] width 99 height 19
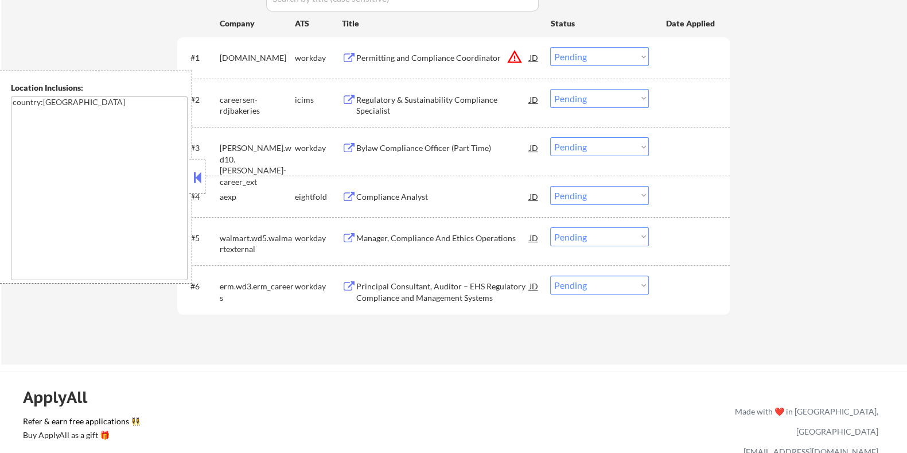
scroll to position [359, 0]
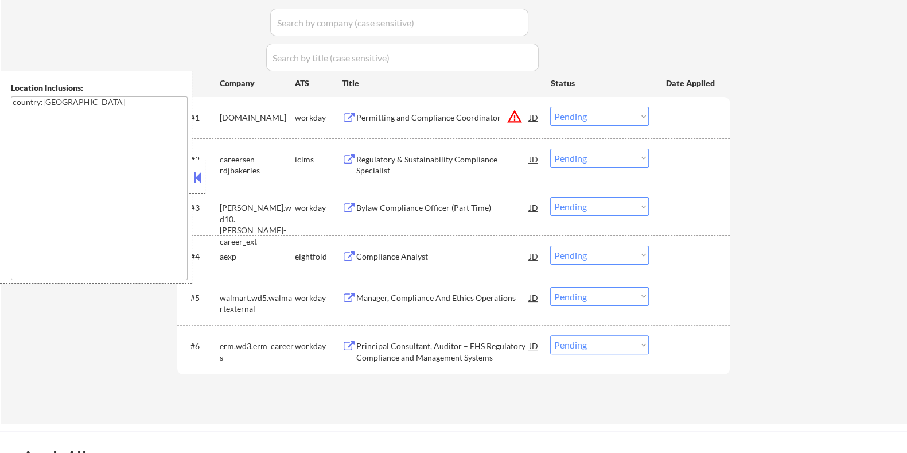
click at [401, 350] on div "Principal Consultant, Auditor – EHS Regulatory Compliance and Management Systems" at bounding box center [442, 351] width 173 height 22
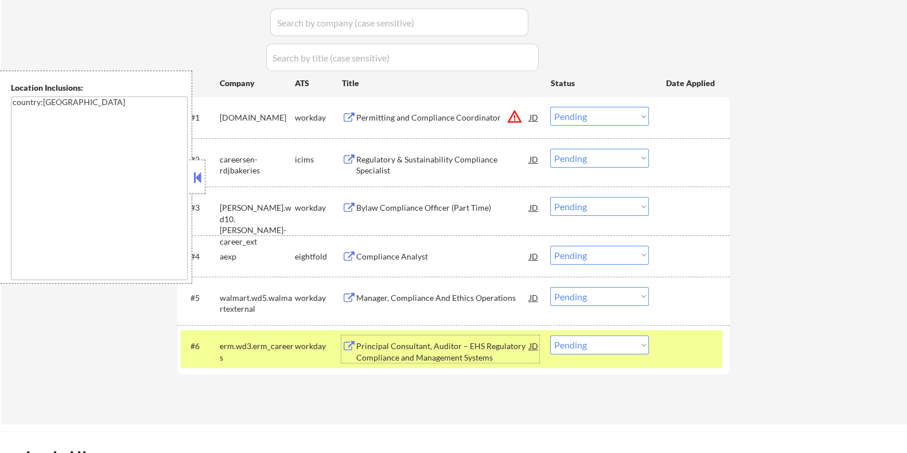
click at [631, 349] on select "Choose an option... Pending Applied Excluded (Questions) Excluded (Expired) Exc…" at bounding box center [599, 344] width 99 height 19
select select ""excluded__bad_match_""
click at [550, 335] on select "Choose an option... Pending Applied Excluded (Questions) Excluded (Expired) Exc…" at bounding box center [599, 344] width 99 height 19
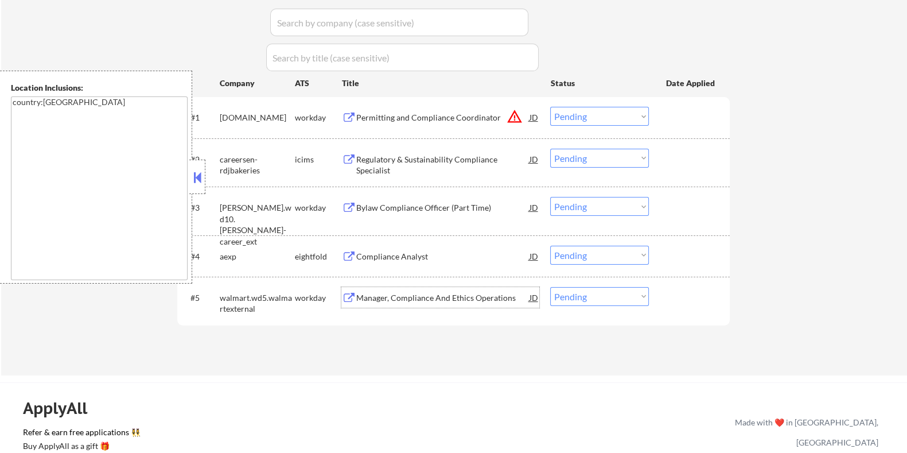
click at [410, 300] on div "Manager, Compliance And Ethics Operations" at bounding box center [442, 297] width 173 height 11
